Goal: Task Accomplishment & Management: Use online tool/utility

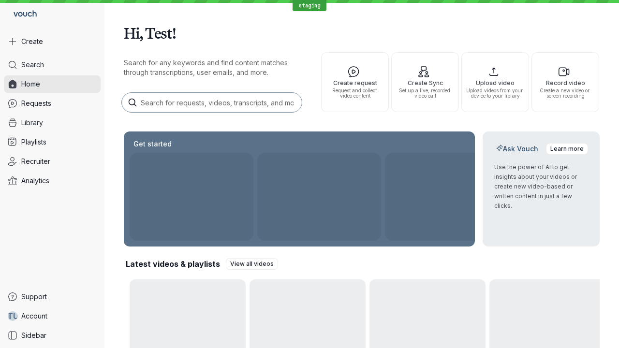
click at [52, 42] on button "Create" at bounding box center [52, 41] width 97 height 17
